Goal: Information Seeking & Learning: Find specific fact

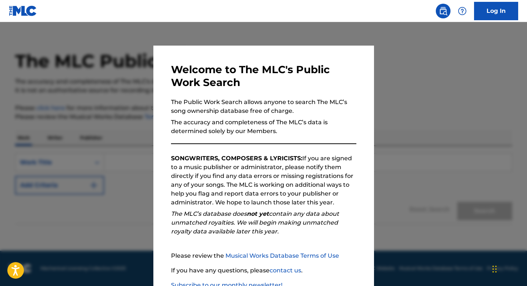
scroll to position [50, 0]
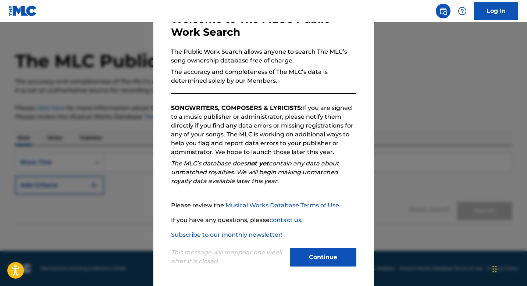
click at [320, 260] on button "Continue" at bounding box center [323, 257] width 66 height 18
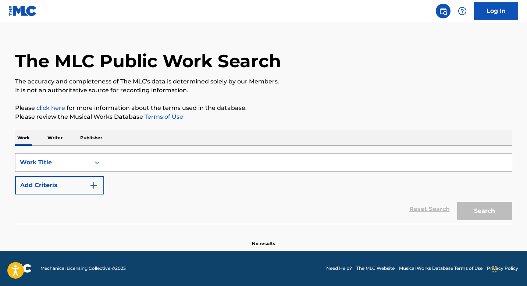
click at [56, 140] on p "Writer" at bounding box center [54, 137] width 19 height 15
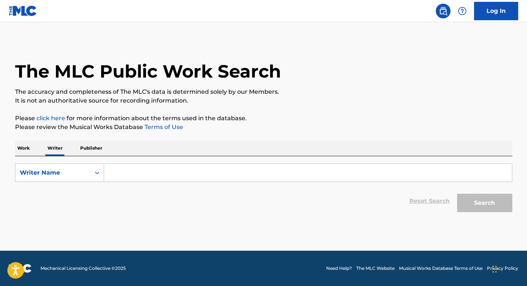
click at [117, 166] on input "Search Form" at bounding box center [308, 173] width 408 height 18
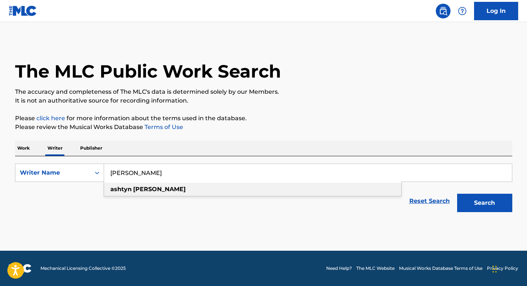
type input "[PERSON_NAME]"
click at [125, 187] on strong "ashtyn" at bounding box center [120, 189] width 21 height 7
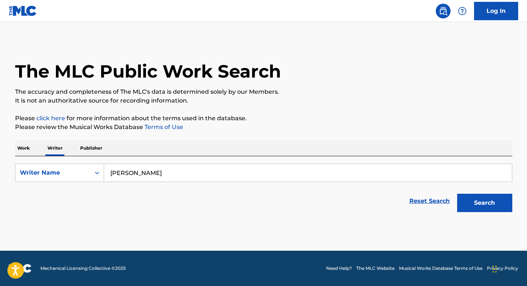
click at [487, 197] on button "Search" at bounding box center [484, 203] width 55 height 18
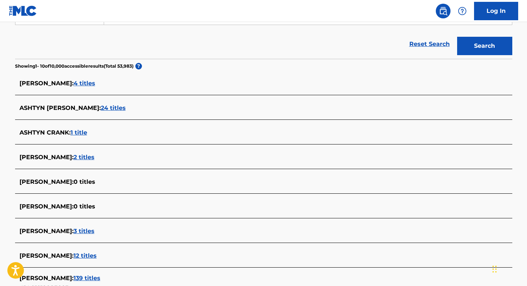
scroll to position [159, 0]
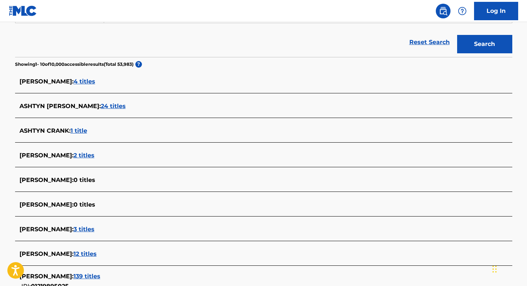
click at [101, 103] on span "24 titles" at bounding box center [113, 106] width 25 height 7
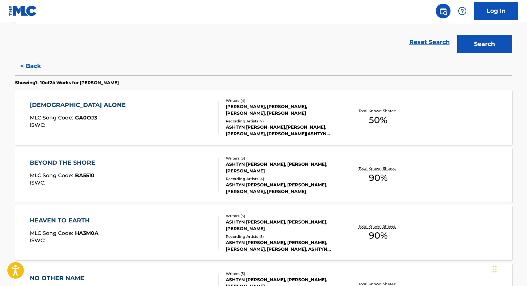
click at [178, 112] on div "[DEMOGRAPHIC_DATA] ALONE MLC Song Code : GA0OJ3 ISWC :" at bounding box center [124, 117] width 189 height 33
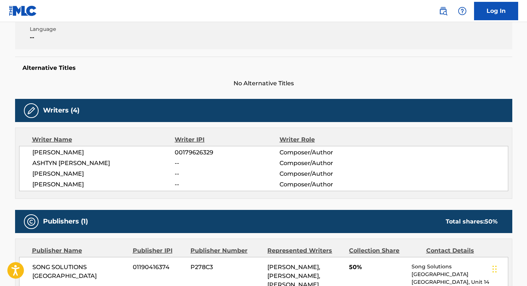
scroll to position [24, 0]
